Goal: Task Accomplishment & Management: Complete application form

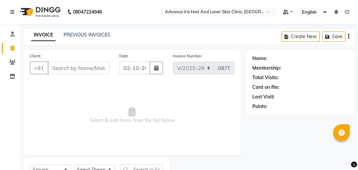
select select "5825"
select select "service"
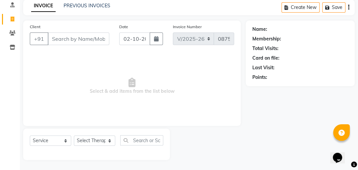
click at [65, 38] on input "Client" at bounding box center [79, 38] width 62 height 13
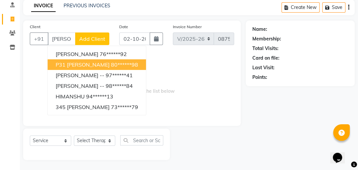
drag, startPoint x: 57, startPoint y: 61, endPoint x: 29, endPoint y: 62, distance: 28.1
drag, startPoint x: 29, startPoint y: 62, endPoint x: 197, endPoint y: 77, distance: 168.7
click at [197, 77] on span "Select & add items from the list below" at bounding box center [132, 86] width 204 height 66
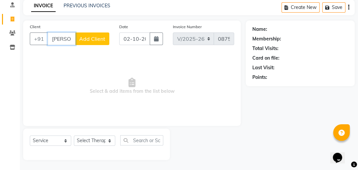
click at [72, 41] on input "himanshu" at bounding box center [62, 38] width 28 height 13
type input "u"
click at [65, 34] on input "u" at bounding box center [79, 38] width 62 height 13
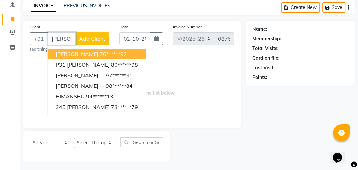
scroll to position [0, 3]
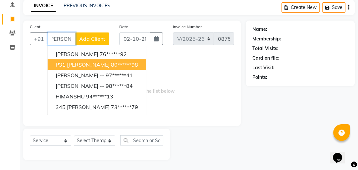
click at [84, 65] on span "P31 Himanshu Mahendra" at bounding box center [83, 64] width 54 height 7
type input "80******98"
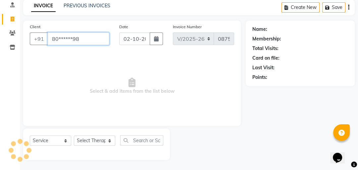
scroll to position [0, 0]
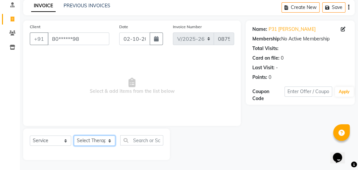
click at [99, 140] on select "Select Therapist Advance Iris Reception Anchal Chandani Dr Pratiksha Dwivedi(Co…" at bounding box center [94, 140] width 41 height 10
select select "40886"
click at [74, 136] on select "Select Therapist Advance Iris Reception Anchal Chandani Dr Pratiksha Dwivedi(Co…" at bounding box center [94, 140] width 41 height 10
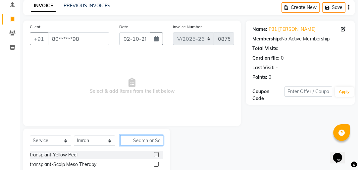
click at [128, 143] on input "text" at bounding box center [141, 140] width 43 height 10
type input "service"
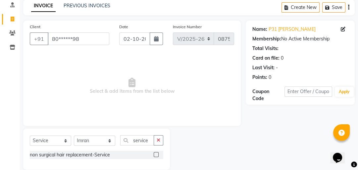
click at [156, 153] on label at bounding box center [155, 154] width 5 height 5
click at [156, 153] on input "checkbox" at bounding box center [155, 154] width 4 height 4
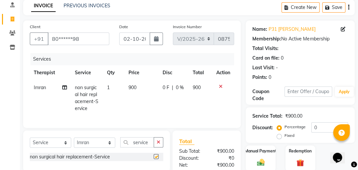
checkbox input "false"
click at [131, 87] on span "900" at bounding box center [132, 87] width 8 height 6
select select "40886"
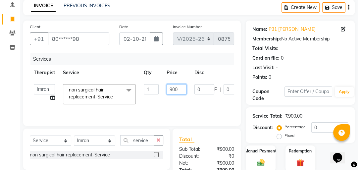
click at [172, 89] on input "900" at bounding box center [176, 89] width 20 height 10
type input "600"
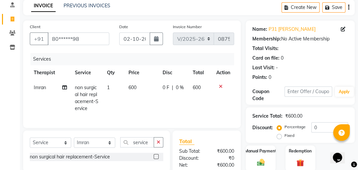
click at [190, 109] on div "Services Therapist Service Qty Price Disc Total Action Imran non surgical hair …" at bounding box center [132, 87] width 204 height 68
click at [157, 42] on button "button" at bounding box center [156, 38] width 13 height 13
select select "10"
select select "2025"
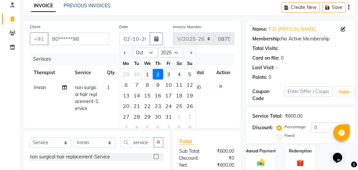
click at [146, 74] on div "1" at bounding box center [147, 74] width 11 height 11
type input "01-10-2025"
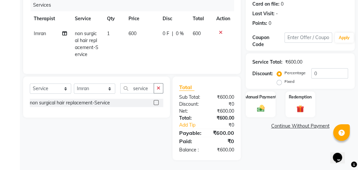
scroll to position [87, 0]
click at [258, 104] on img at bounding box center [260, 108] width 13 height 9
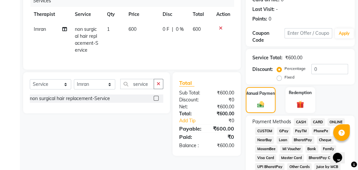
click at [283, 129] on span "GPay" at bounding box center [284, 131] width 14 height 8
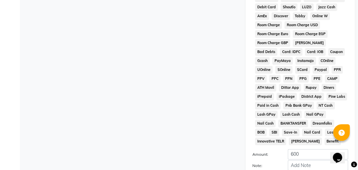
scroll to position [382, 0]
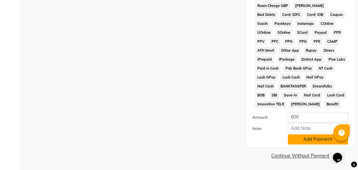
click at [296, 135] on button "Add Payment" at bounding box center [317, 139] width 60 height 10
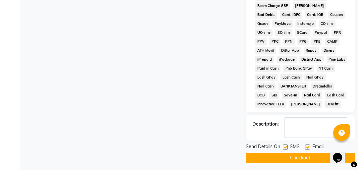
click at [299, 156] on button "Checkout" at bounding box center [299, 157] width 109 height 10
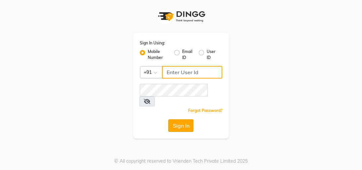
type input "8439127930"
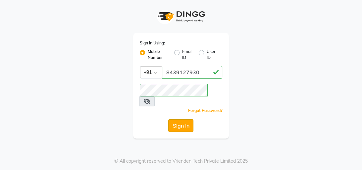
click at [186, 119] on button "Sign In" at bounding box center [180, 125] width 25 height 13
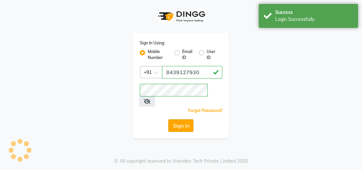
select select "service"
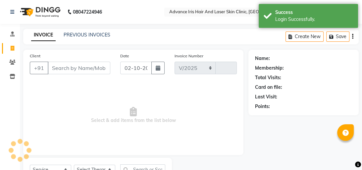
select select "5825"
type input "0876"
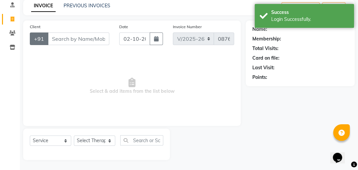
click at [39, 41] on button "+91" at bounding box center [39, 38] width 19 height 13
